Goal: Navigation & Orientation: Find specific page/section

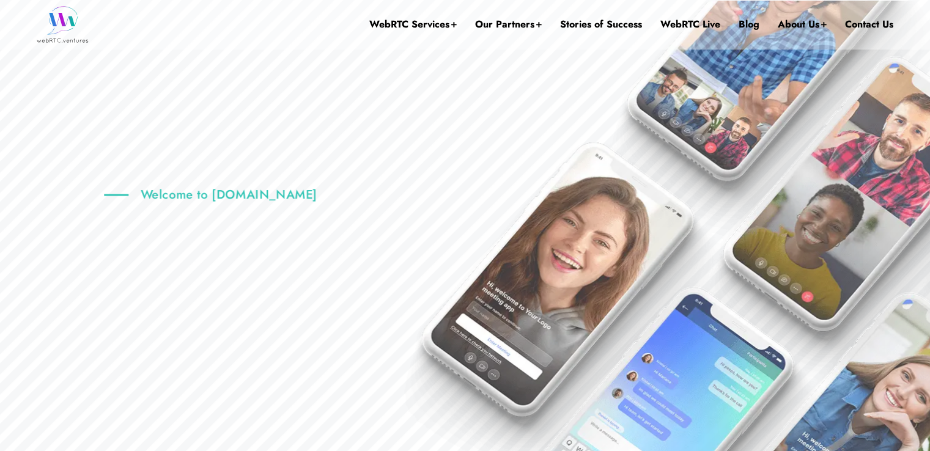
click at [761, 23] on ul "WebRTC Services Assess Build Integrate Test Manage Video Call Starter Kit Combi…" at bounding box center [631, 24] width 524 height 66
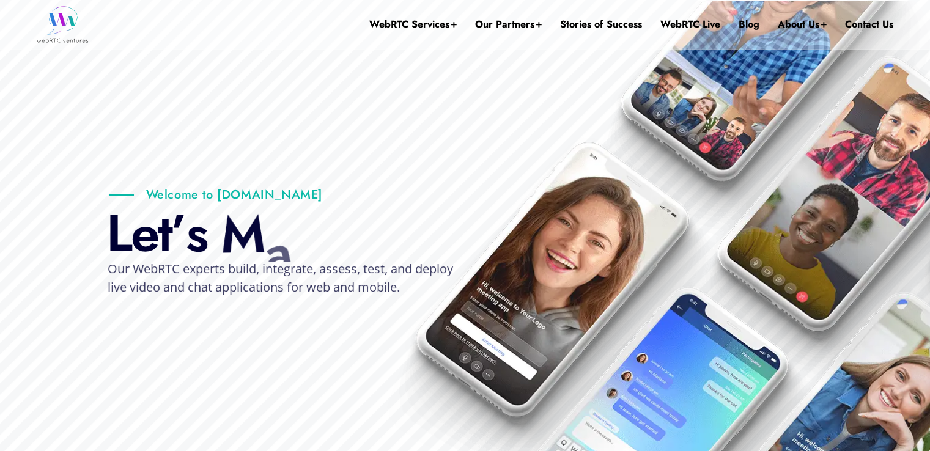
click at [758, 22] on ul "WebRTC Services Assess Build Integrate Test Manage Video Call Starter Kit Combi…" at bounding box center [631, 24] width 524 height 66
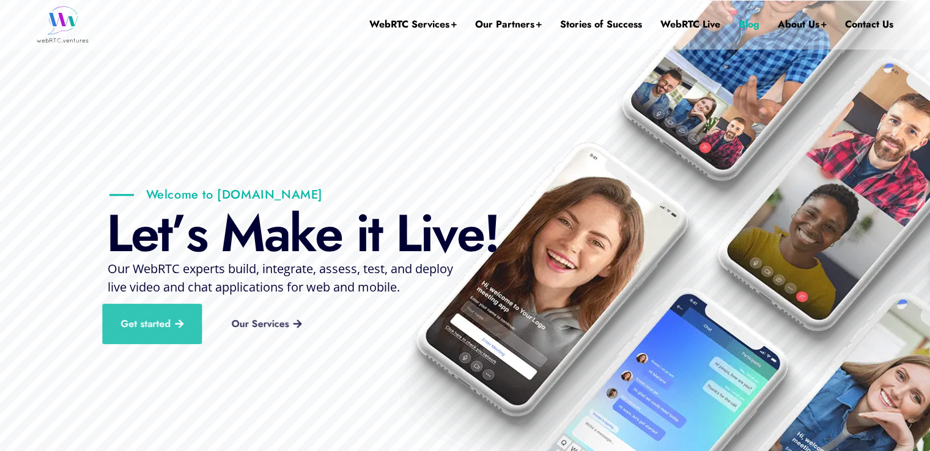
click at [751, 23] on link "Blog" at bounding box center [749, 24] width 21 height 49
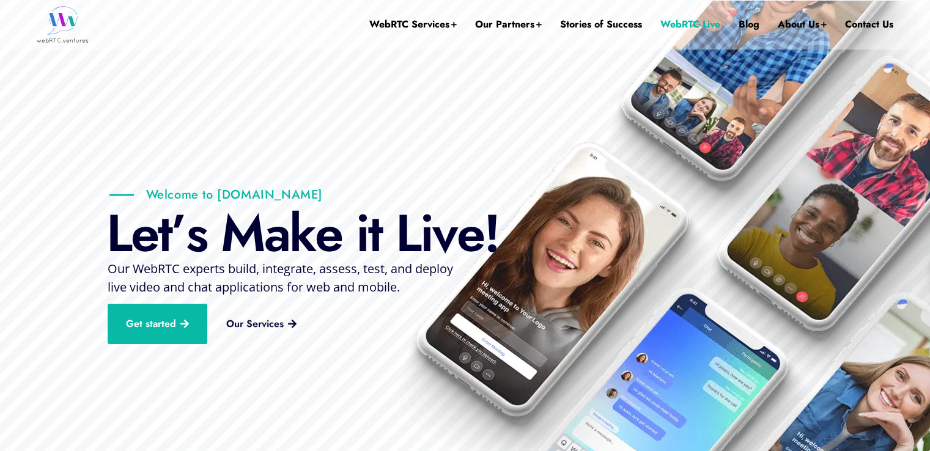
click at [664, 20] on link "WebRTC Live" at bounding box center [690, 24] width 60 height 49
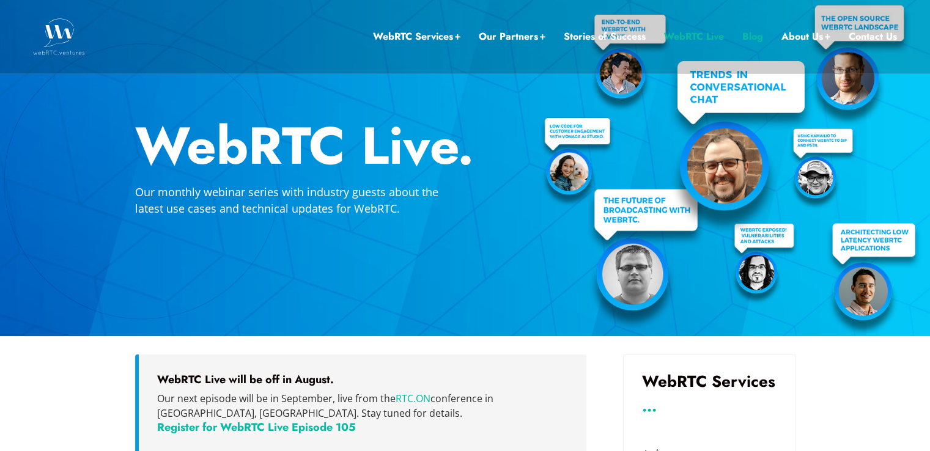
click at [753, 34] on link "Blog" at bounding box center [752, 37] width 21 height 16
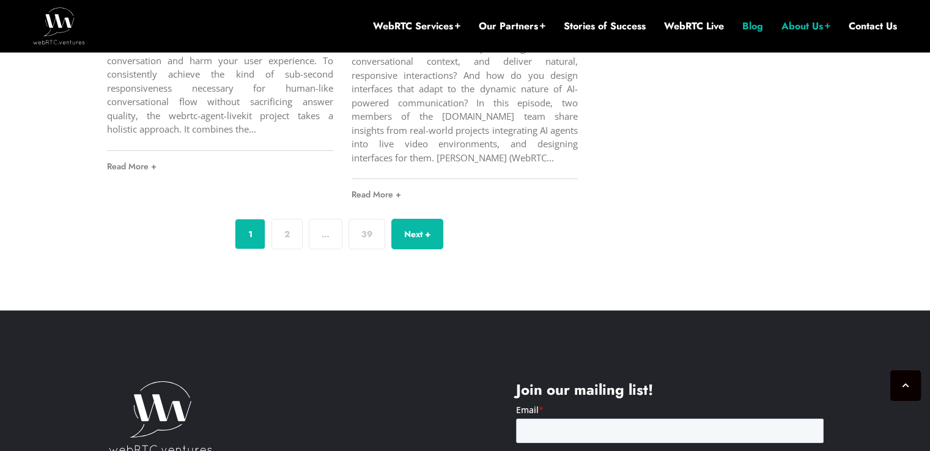
scroll to position [4715, 0]
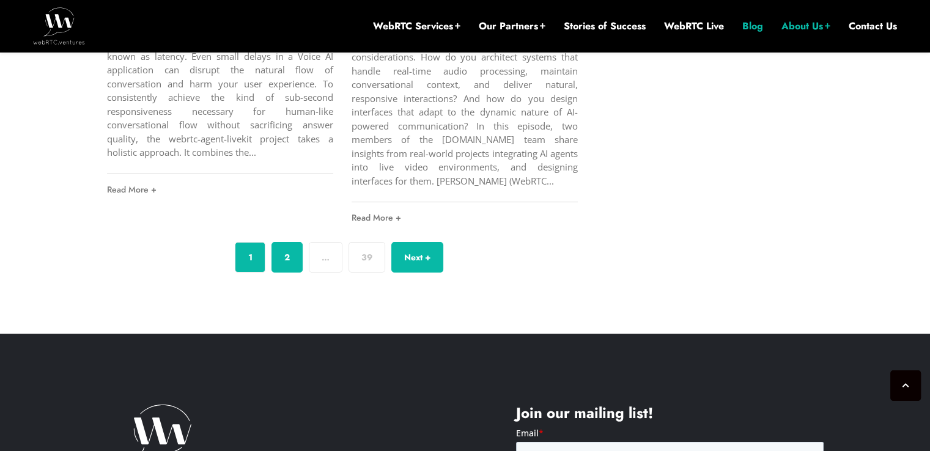
click at [286, 247] on link "2" at bounding box center [287, 257] width 31 height 31
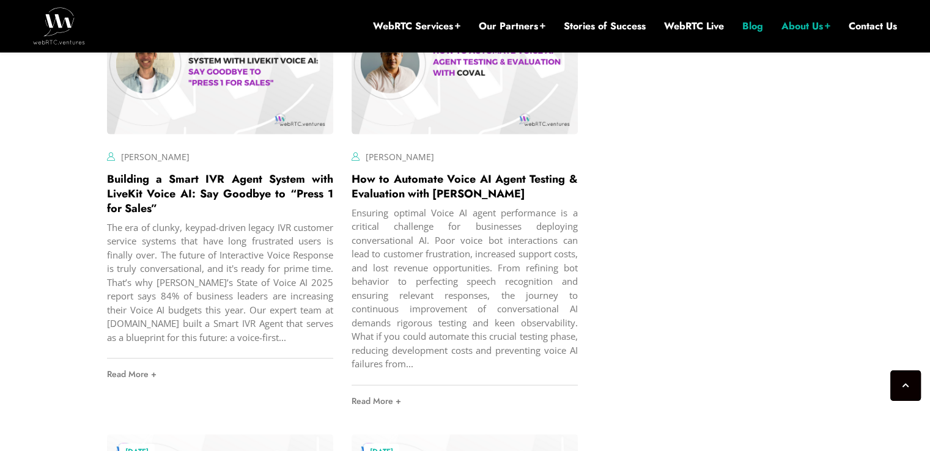
scroll to position [3466, 0]
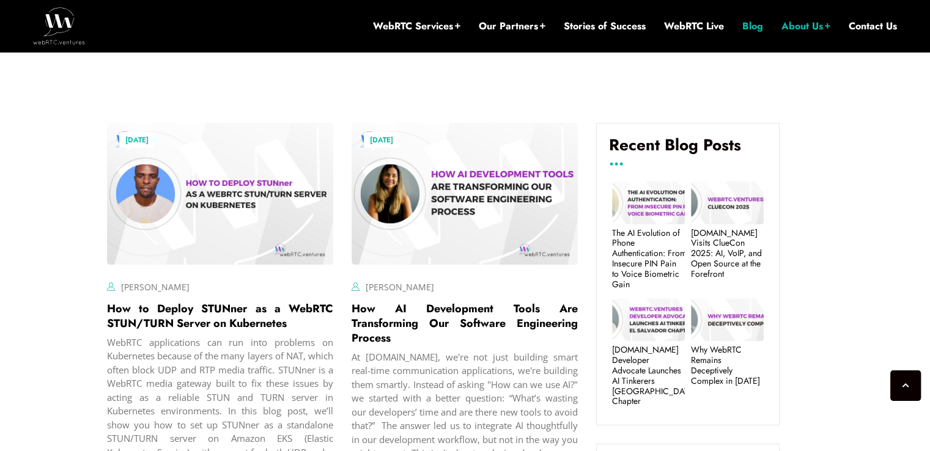
scroll to position [375, 0]
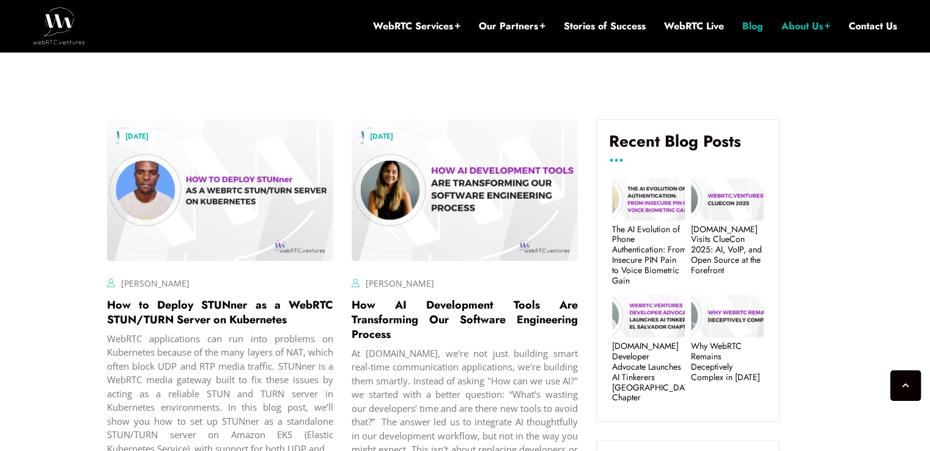
click at [364, 217] on div at bounding box center [465, 189] width 226 height 141
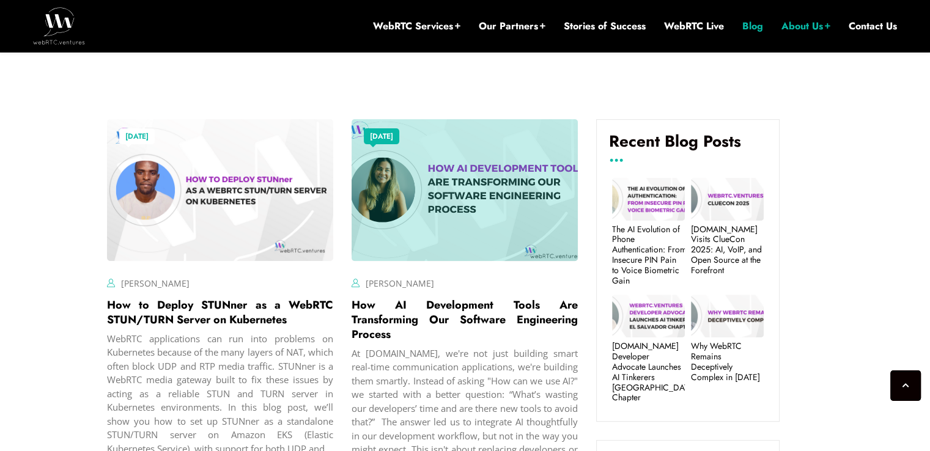
click at [385, 234] on div at bounding box center [465, 189] width 226 height 141
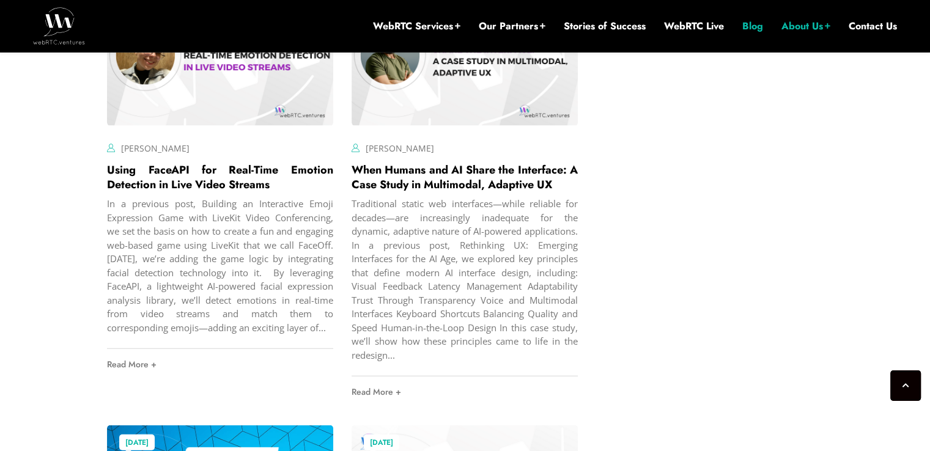
scroll to position [2736, 0]
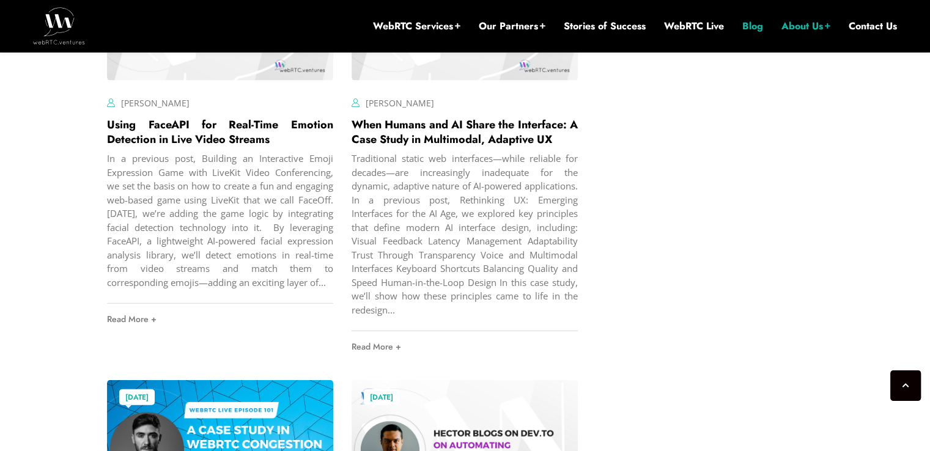
click at [40, 32] on img at bounding box center [59, 25] width 52 height 37
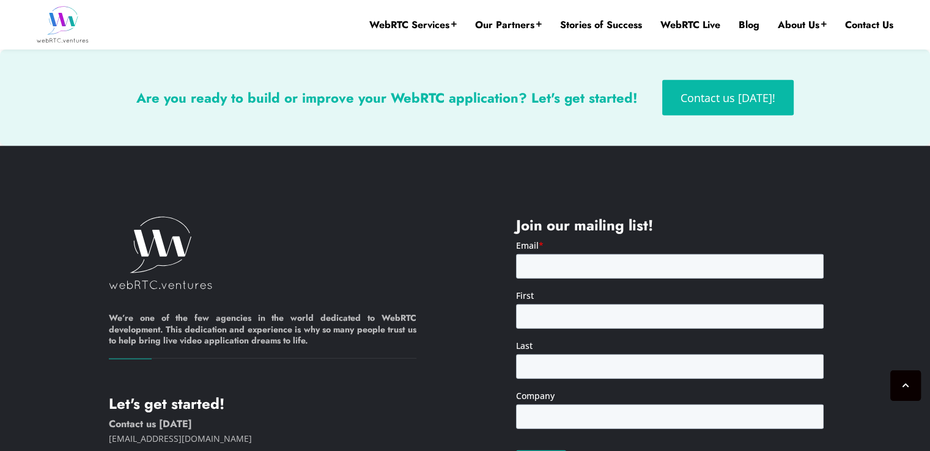
scroll to position [3121, 0]
